Goal: Information Seeking & Learning: Learn about a topic

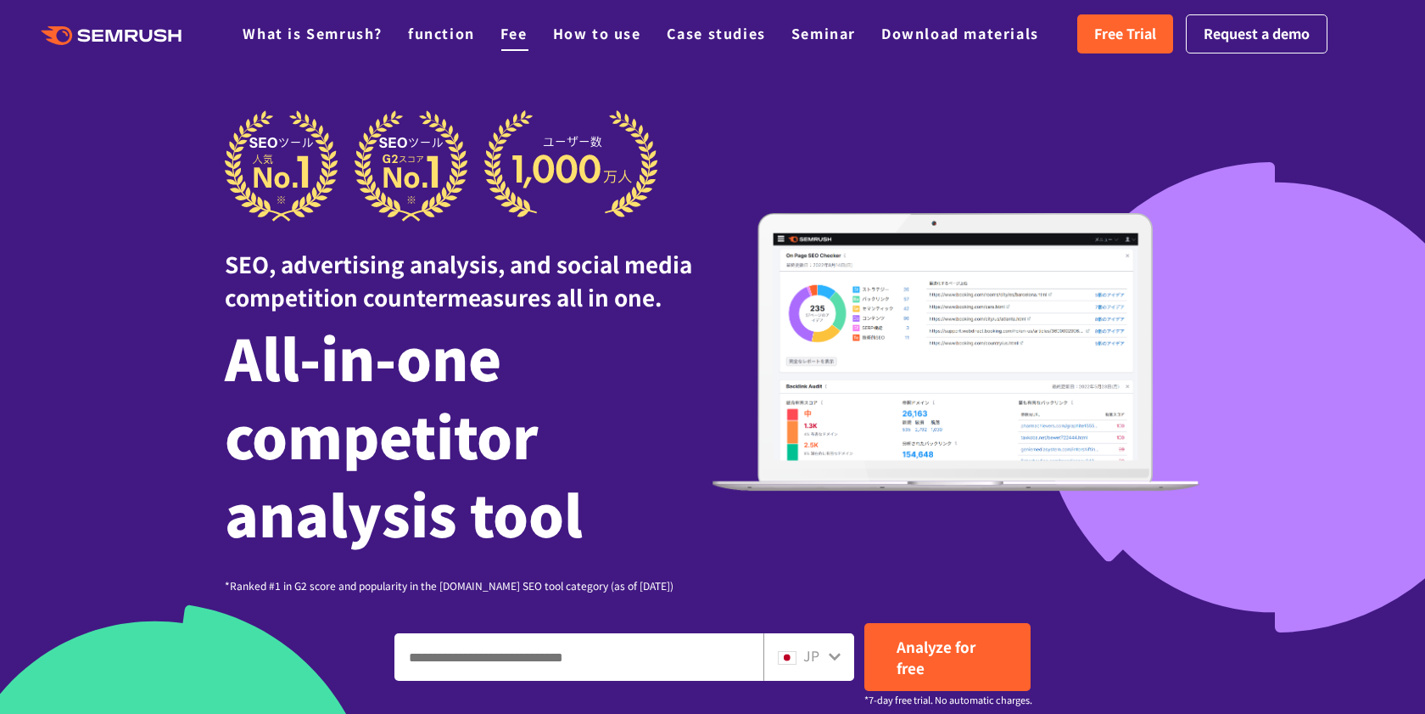
click at [511, 33] on font "Fee" at bounding box center [514, 33] width 27 height 20
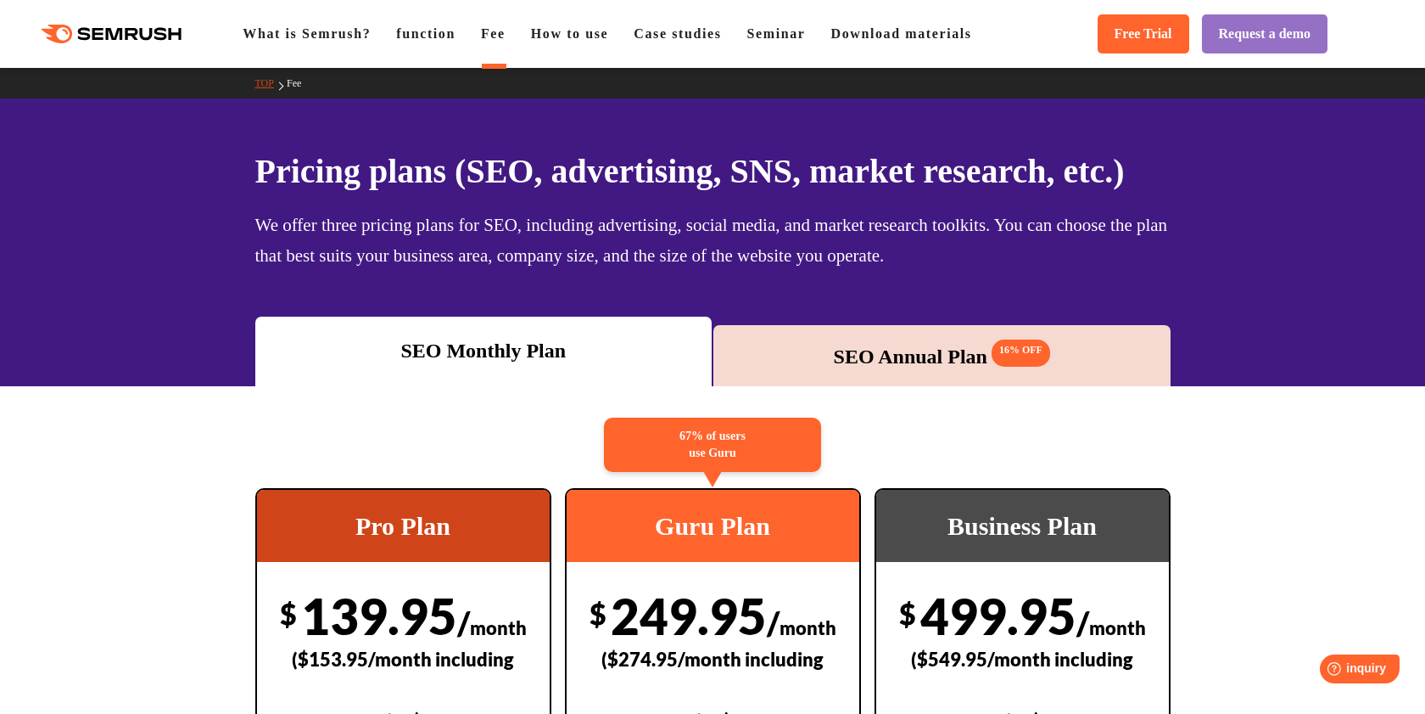
click at [924, 355] on font "SEO Annual Plan" at bounding box center [911, 356] width 154 height 22
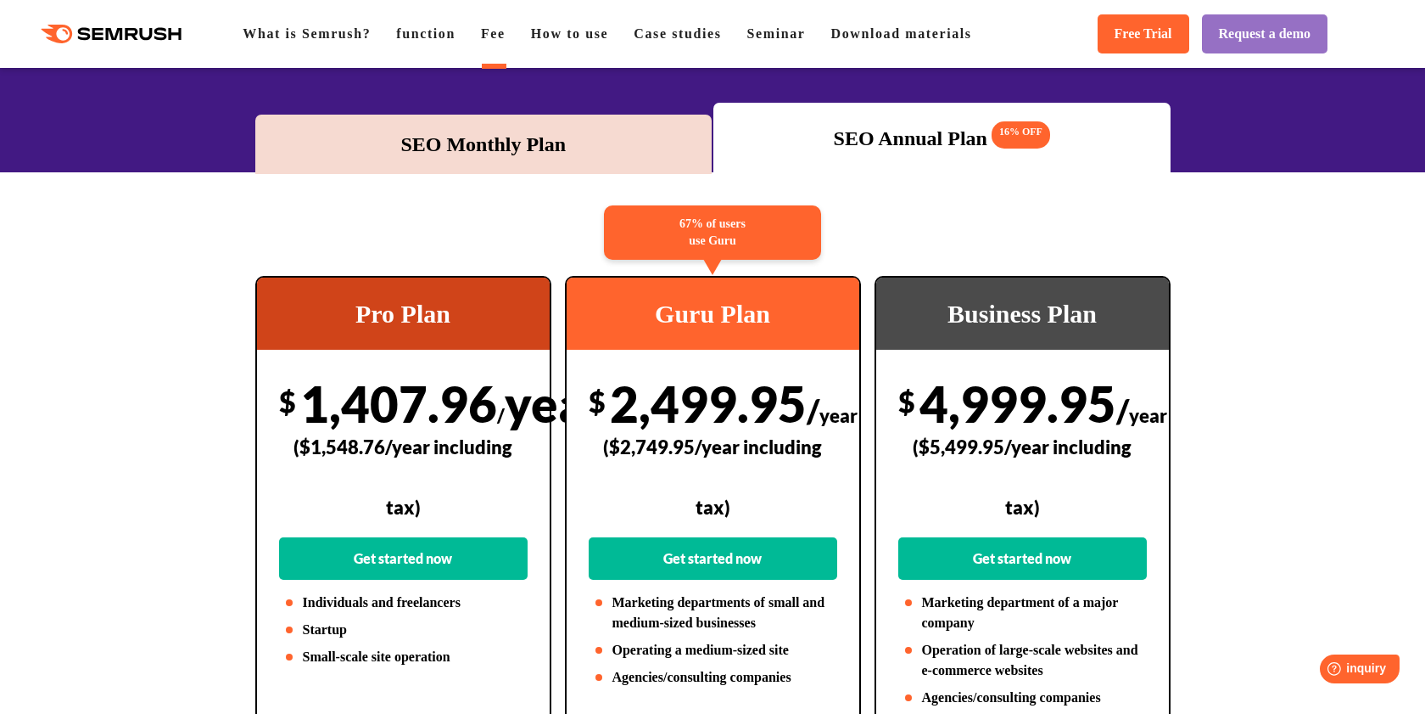
scroll to position [212, 0]
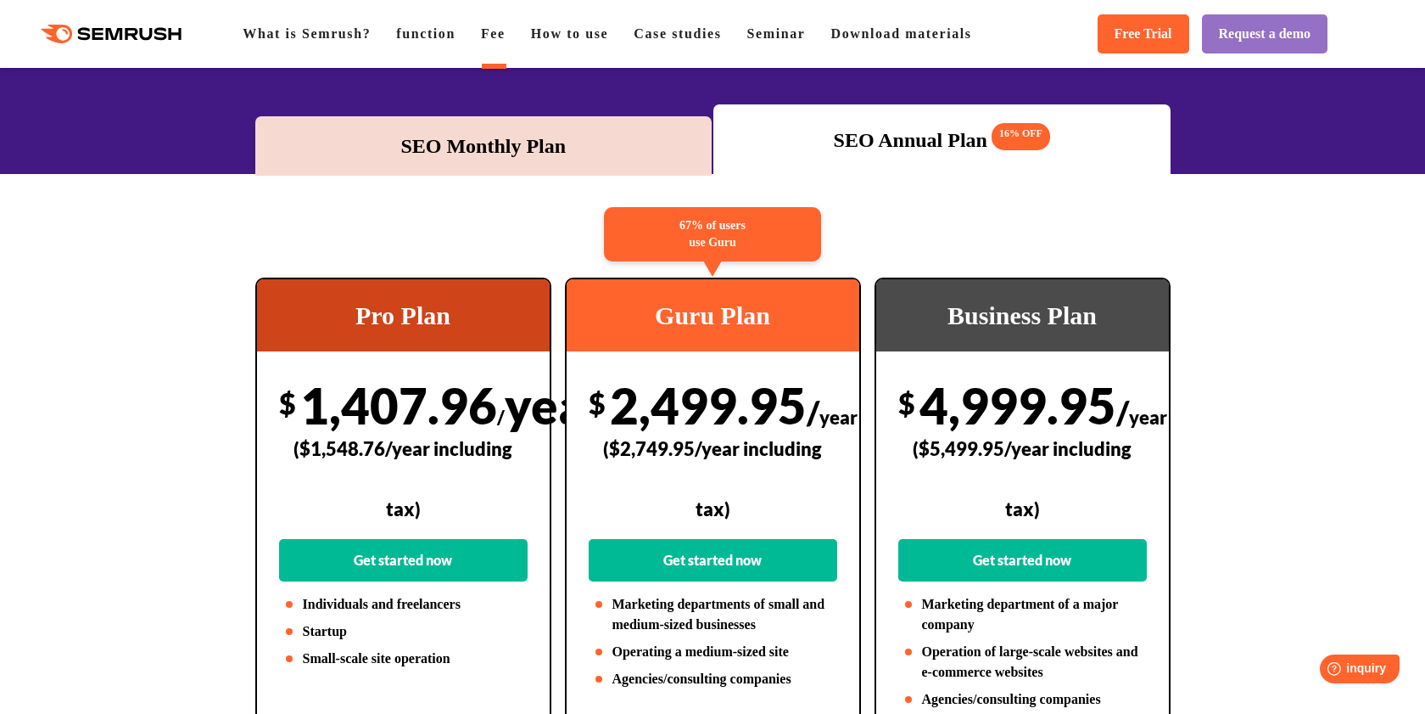
click at [451, 155] on font "SEO Monthly Plan" at bounding box center [482, 146] width 165 height 22
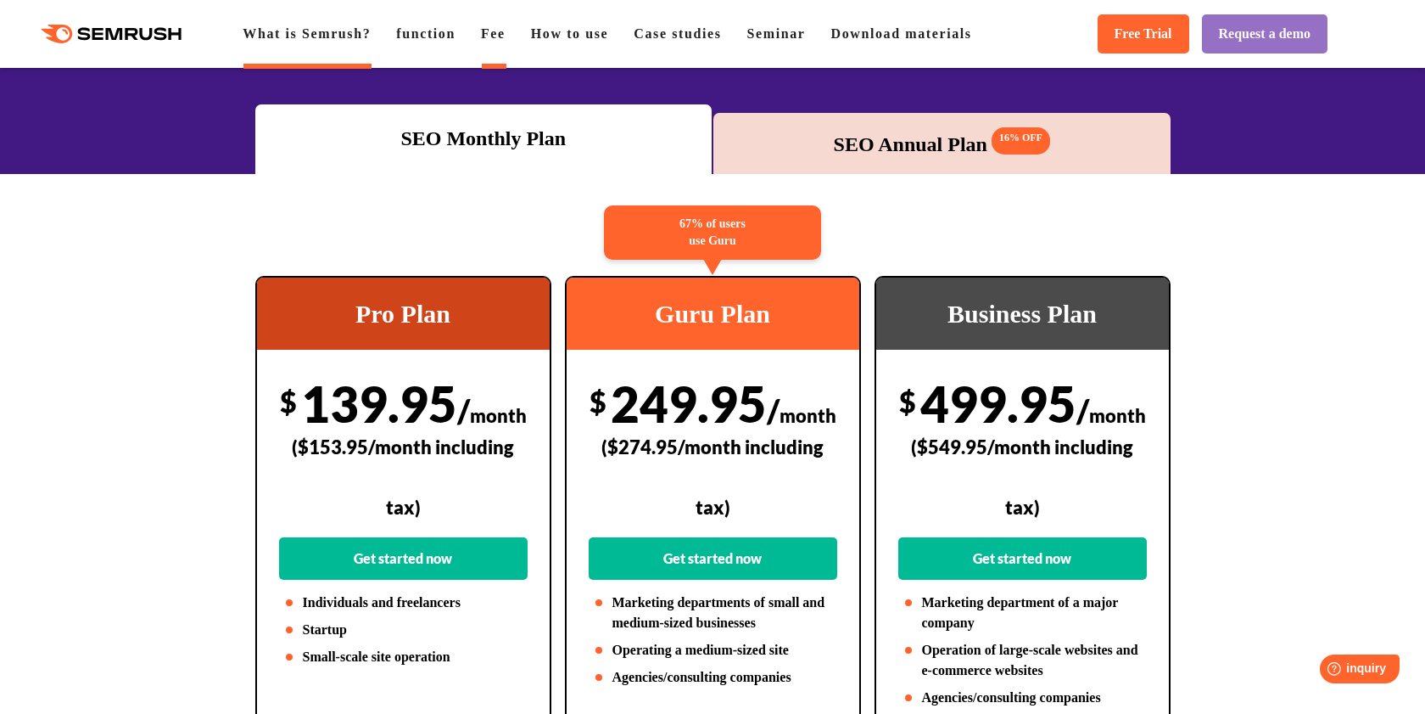
click at [294, 31] on font "What is Semrush?" at bounding box center [307, 33] width 128 height 14
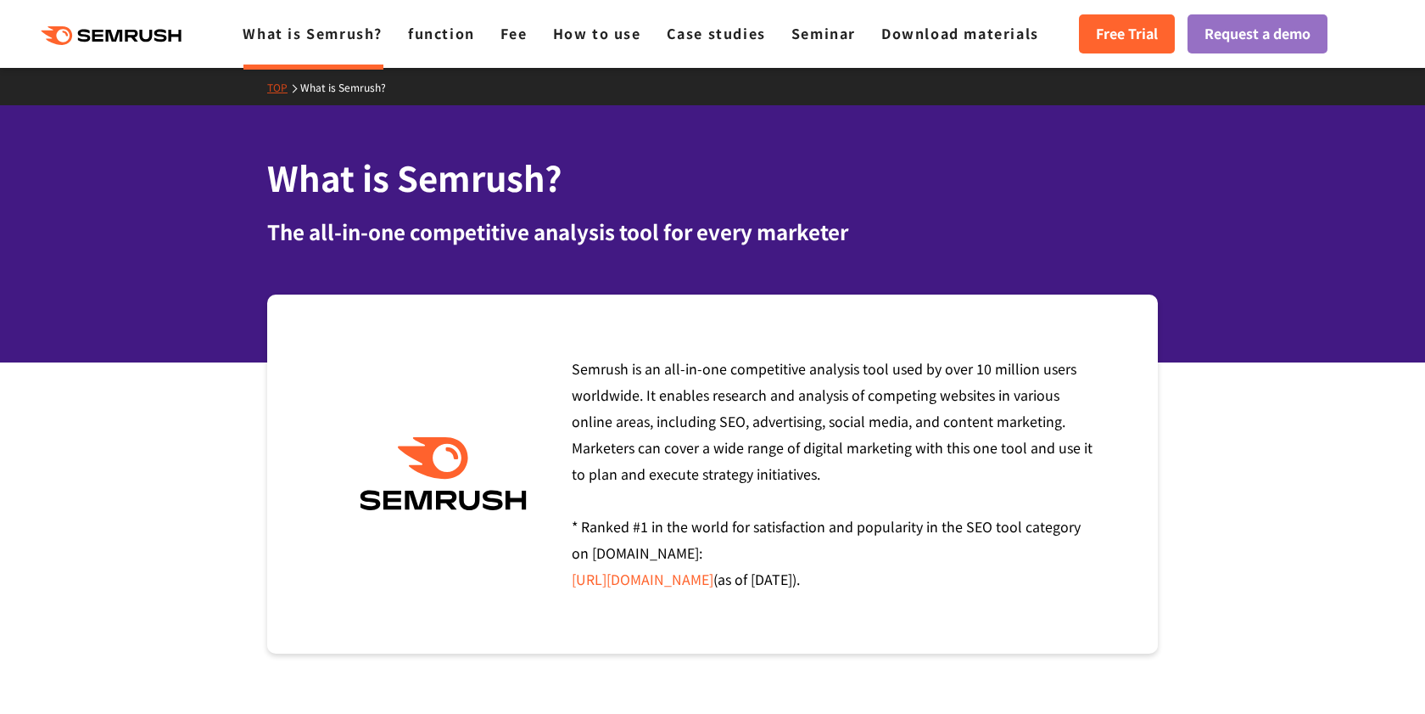
click at [203, 249] on div "What is Semrush? The all-in-one competitive analysis tool for every marketer" at bounding box center [712, 233] width 1425 height 257
